Goal: Check status: Check status

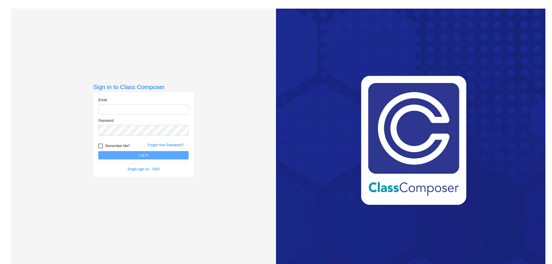
type input "[EMAIL_ADDRESS][PERSON_NAME][DOMAIN_NAME]"
click at [163, 157] on button "Log In" at bounding box center [143, 155] width 90 height 8
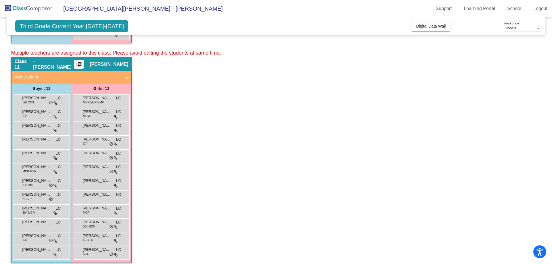
scroll to position [244, 0]
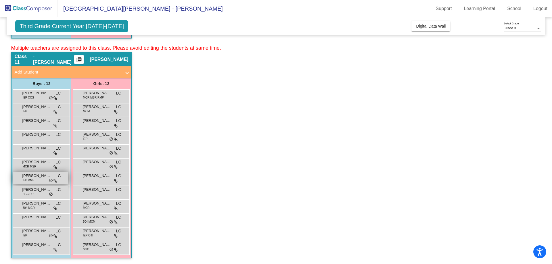
click at [40, 180] on div "[PERSON_NAME] IEP RMP LC lock do_not_disturb_alt" at bounding box center [40, 178] width 55 height 12
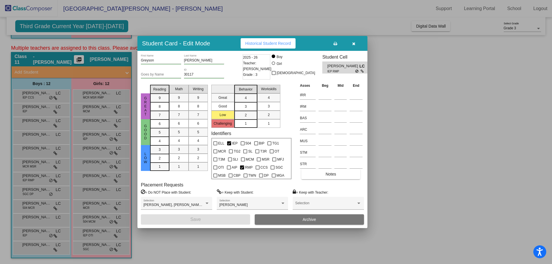
click at [264, 43] on span "Historical Student Record" at bounding box center [268, 43] width 46 height 5
click at [355, 46] on button "button" at bounding box center [353, 43] width 18 height 10
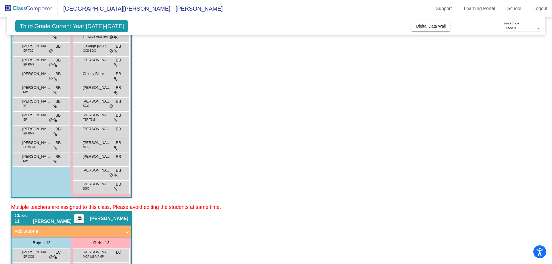
scroll to position [172, 0]
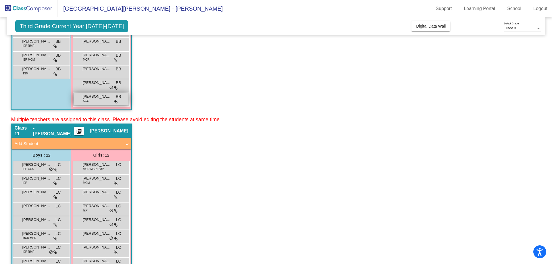
click at [97, 99] on span "[PERSON_NAME]" at bounding box center [96, 97] width 29 height 6
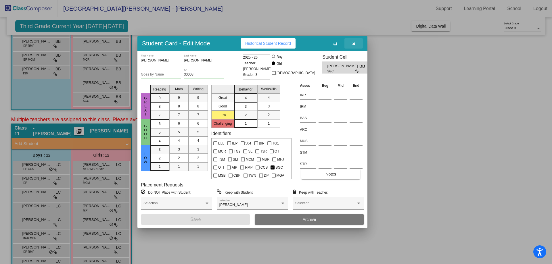
click at [357, 46] on button "button" at bounding box center [353, 43] width 18 height 10
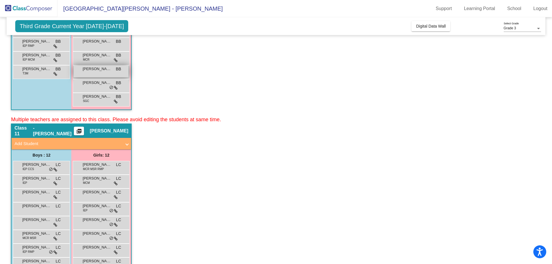
click at [108, 72] on span "[PERSON_NAME]" at bounding box center [96, 69] width 29 height 6
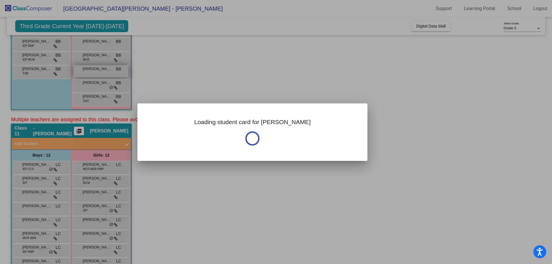
click at [108, 72] on div at bounding box center [276, 132] width 552 height 264
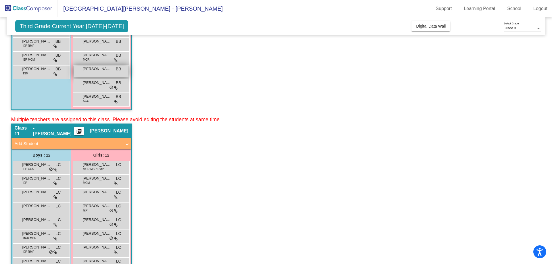
click at [108, 72] on span "[PERSON_NAME]" at bounding box center [96, 69] width 29 height 6
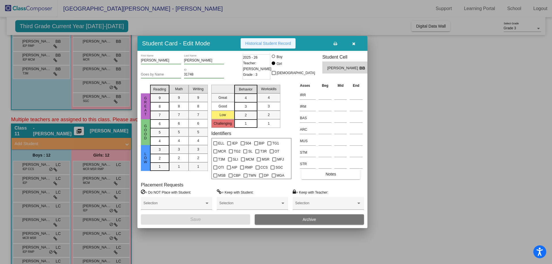
click at [247, 44] on span "Historical Student Record" at bounding box center [268, 43] width 46 height 5
click at [354, 44] on icon "button" at bounding box center [353, 44] width 3 height 4
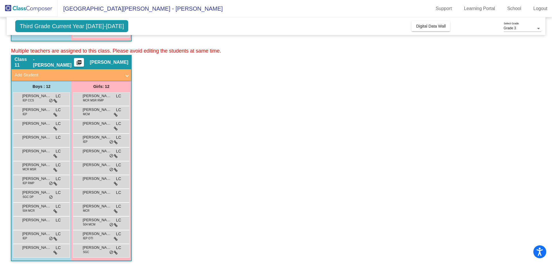
scroll to position [244, 0]
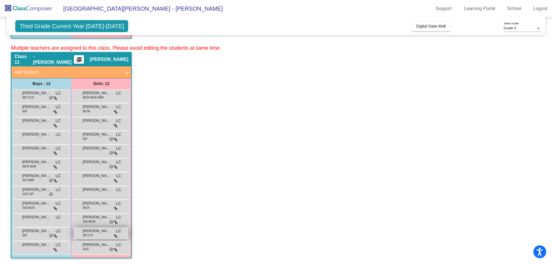
click at [100, 233] on span "[PERSON_NAME]" at bounding box center [96, 231] width 29 height 6
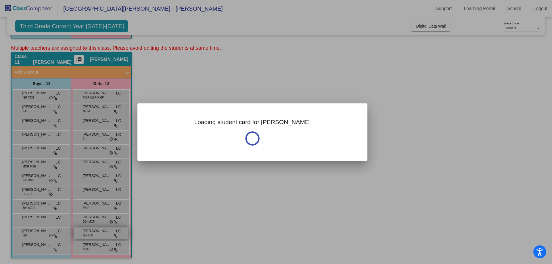
click at [100, 232] on div at bounding box center [276, 132] width 552 height 264
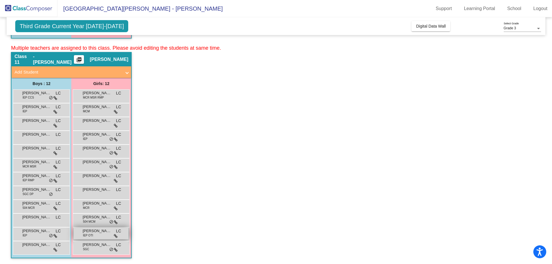
click at [106, 232] on span "[PERSON_NAME]" at bounding box center [96, 231] width 29 height 6
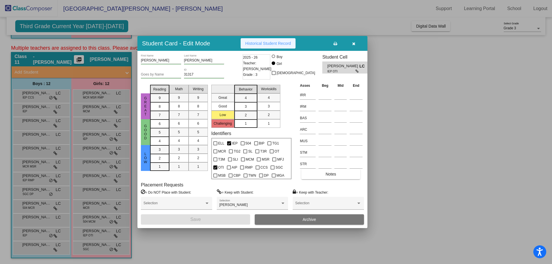
click at [284, 43] on span "Historical Student Record" at bounding box center [268, 43] width 46 height 5
click at [264, 43] on span "Historical Student Record" at bounding box center [268, 43] width 46 height 5
